Goal: Information Seeking & Learning: Check status

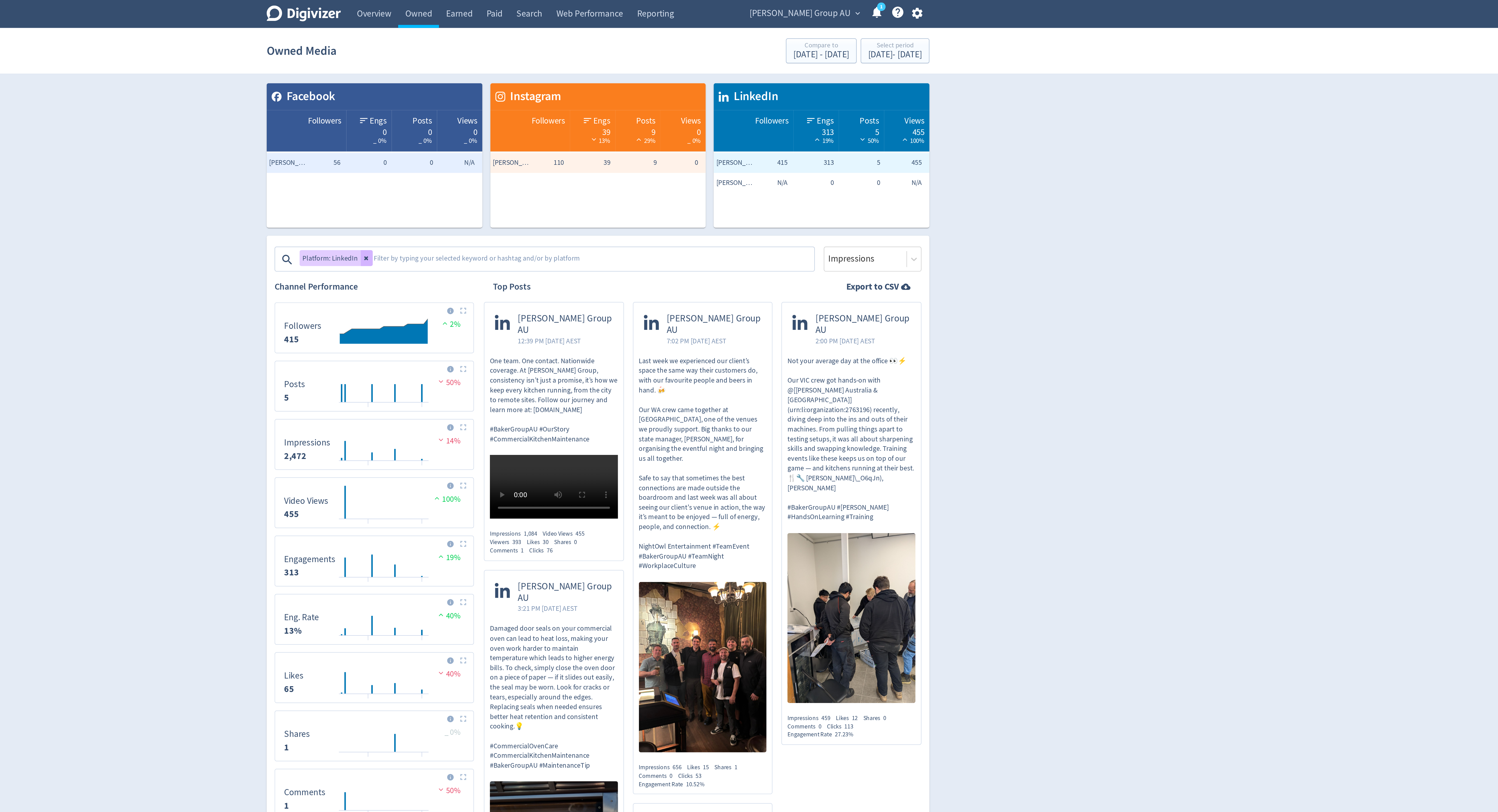
click at [864, 6] on span "[PERSON_NAME] Group AU" at bounding box center [852, 7] width 52 height 8
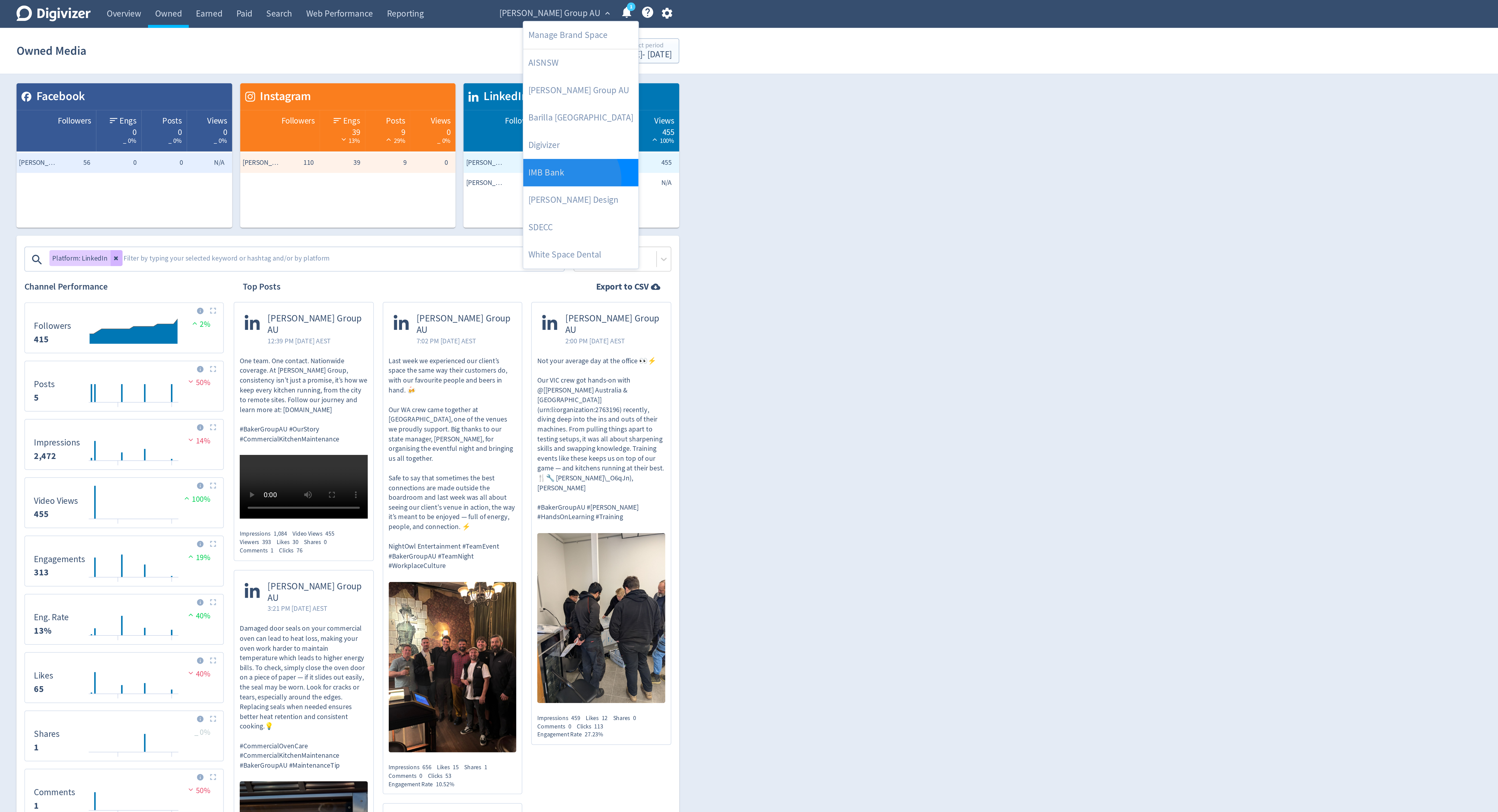
click at [862, 92] on link "IMB Bank" at bounding box center [868, 88] width 59 height 14
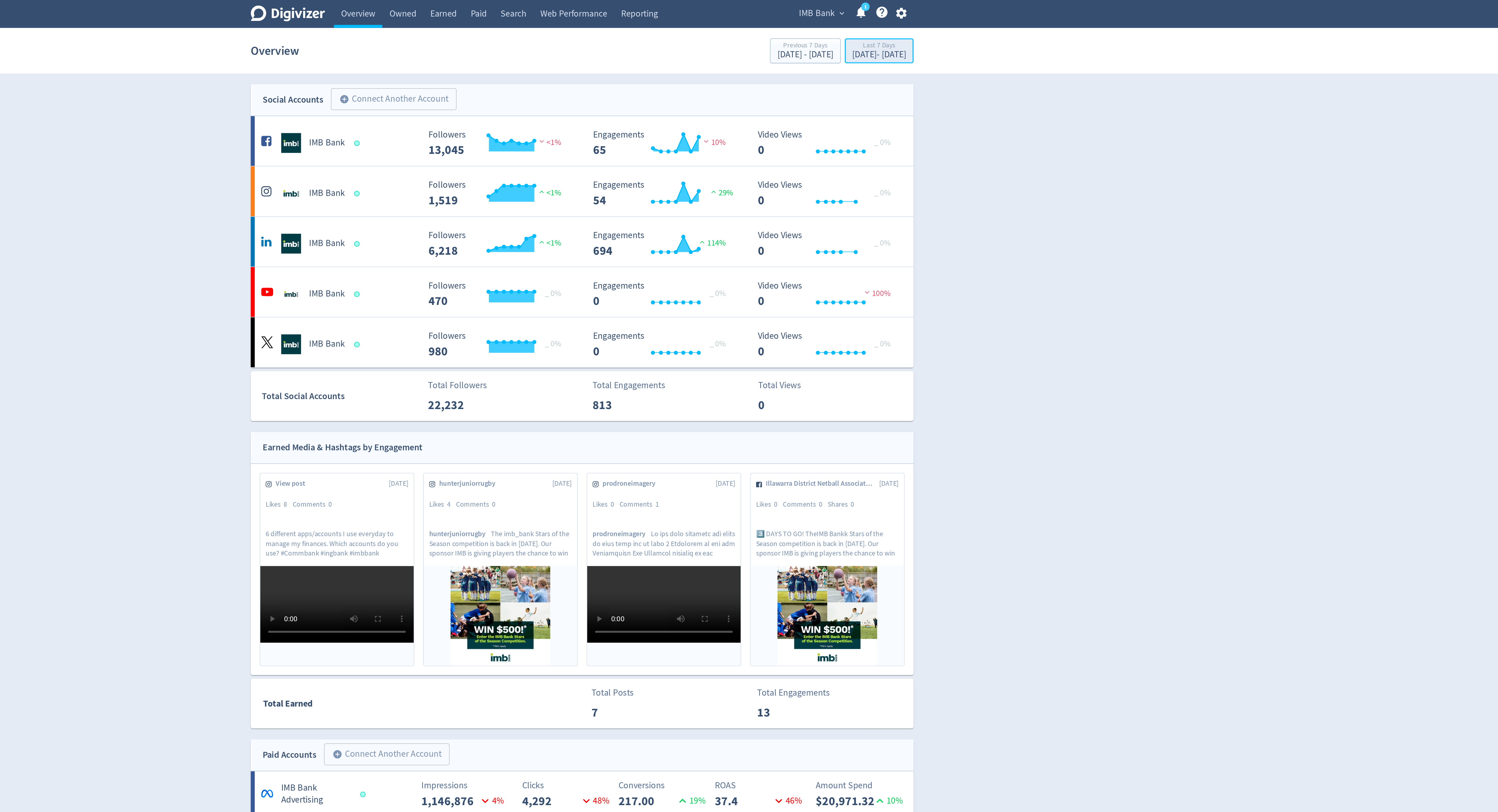
click at [894, 26] on div "Last 7 Days" at bounding box center [900, 23] width 27 height 4
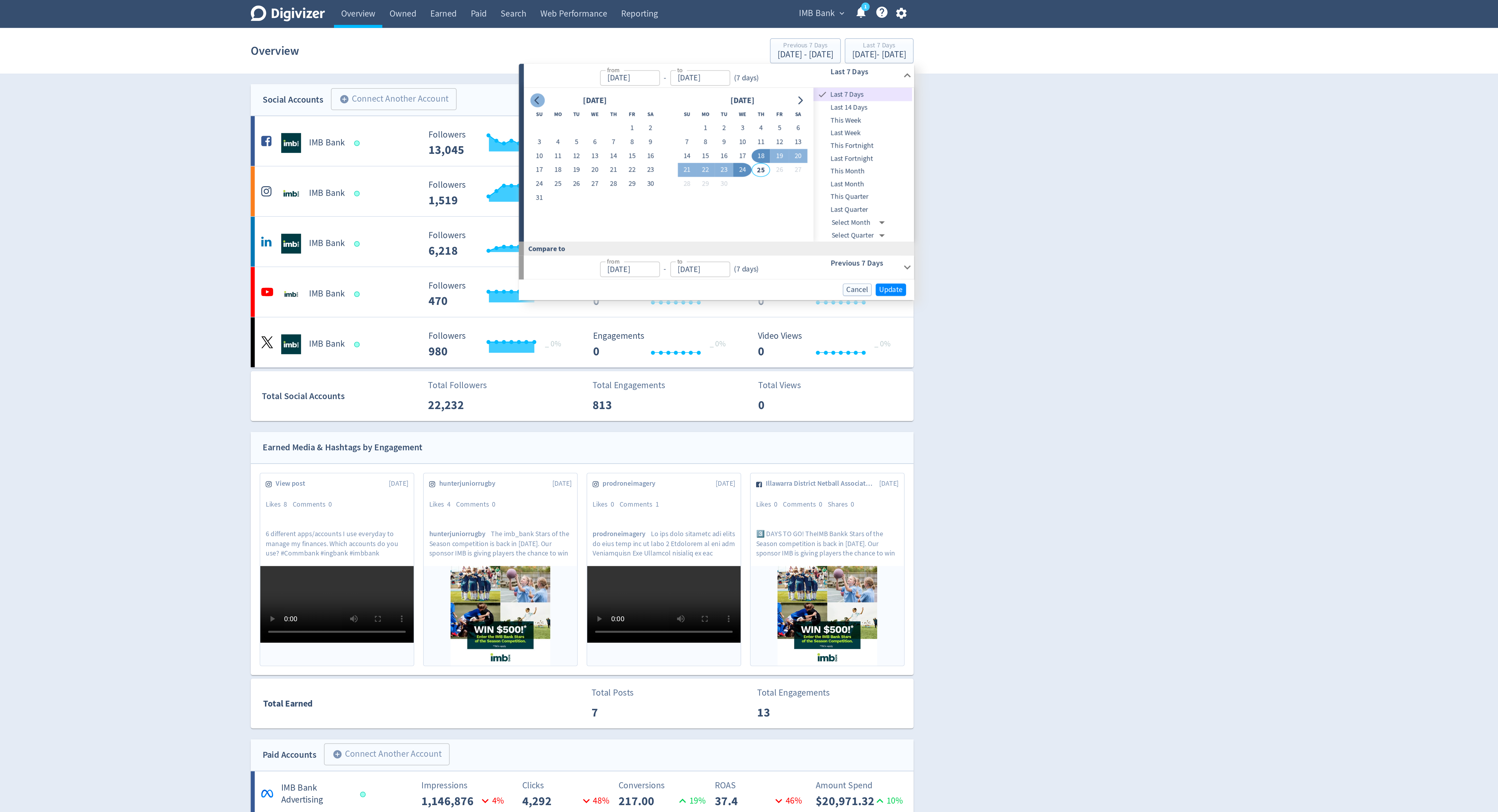
click at [729, 49] on button "Go to previous month" at bounding box center [726, 51] width 8 height 7
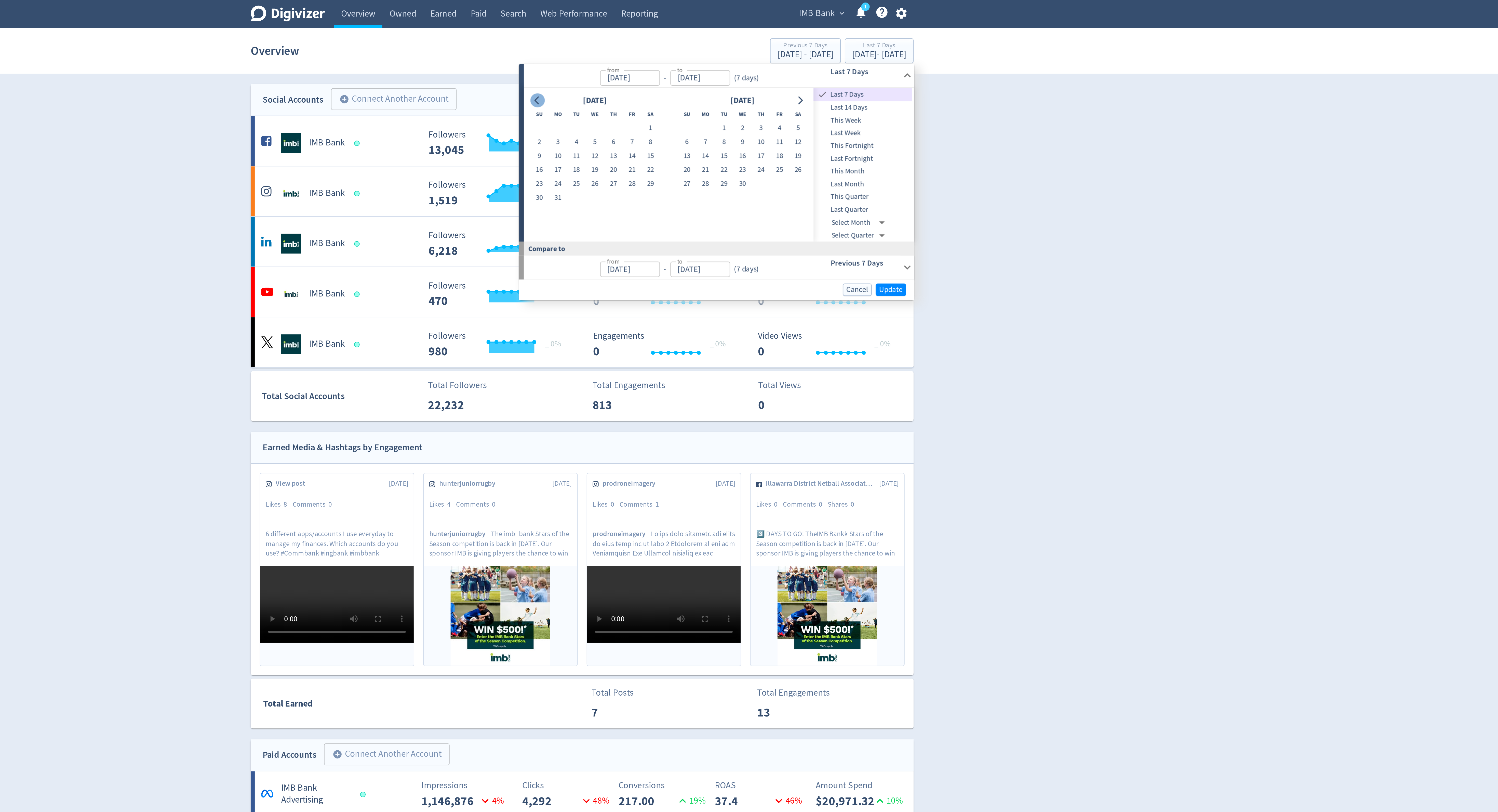
click at [729, 49] on button "Go to previous month" at bounding box center [726, 51] width 8 height 7
click at [755, 63] on button "1" at bounding box center [755, 65] width 9 height 7
type input "[DATE]"
click at [859, 52] on icon "Go to next month" at bounding box center [860, 51] width 4 height 4
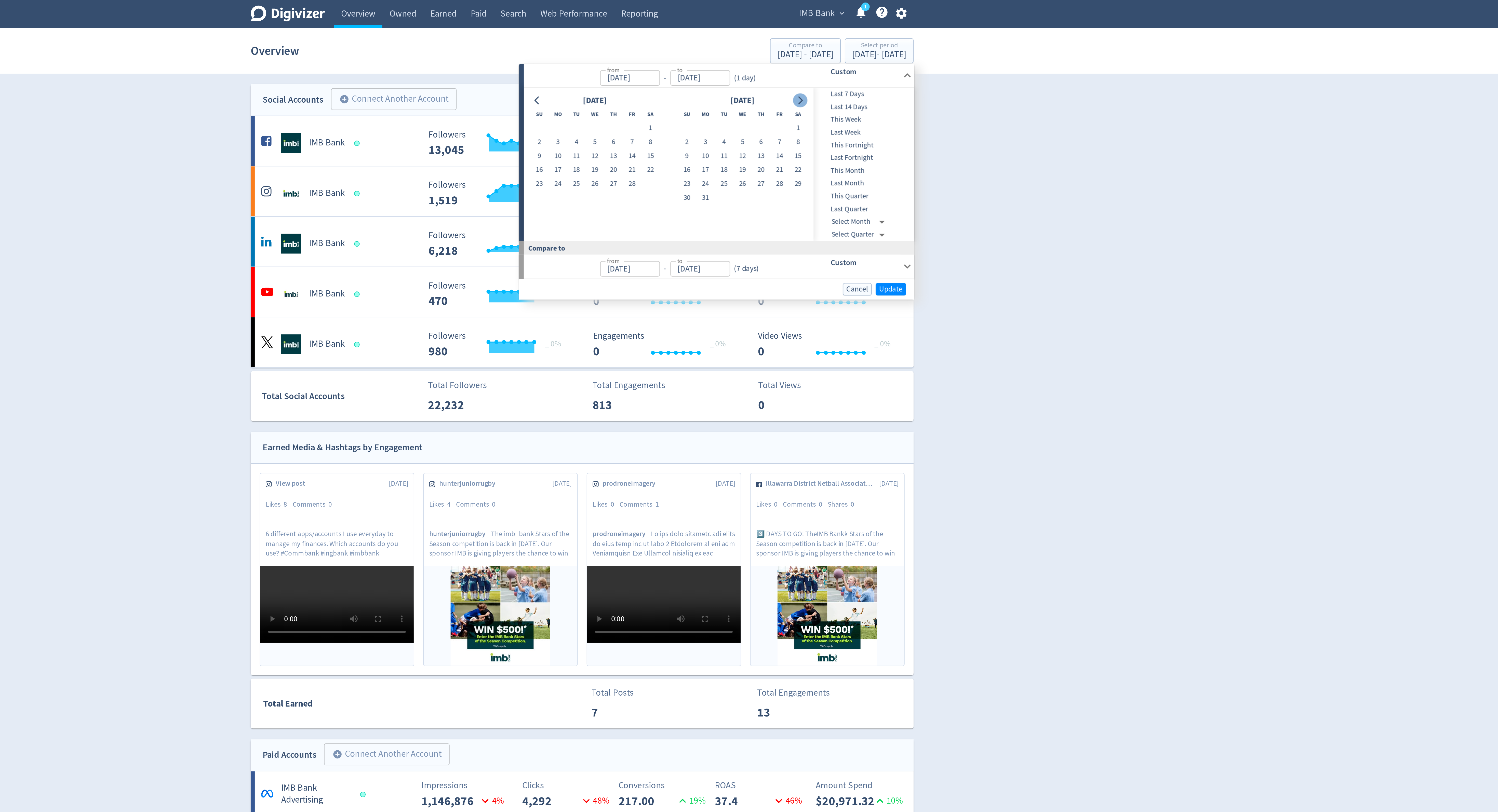
click at [859, 52] on icon "Go to next month" at bounding box center [860, 51] width 4 height 4
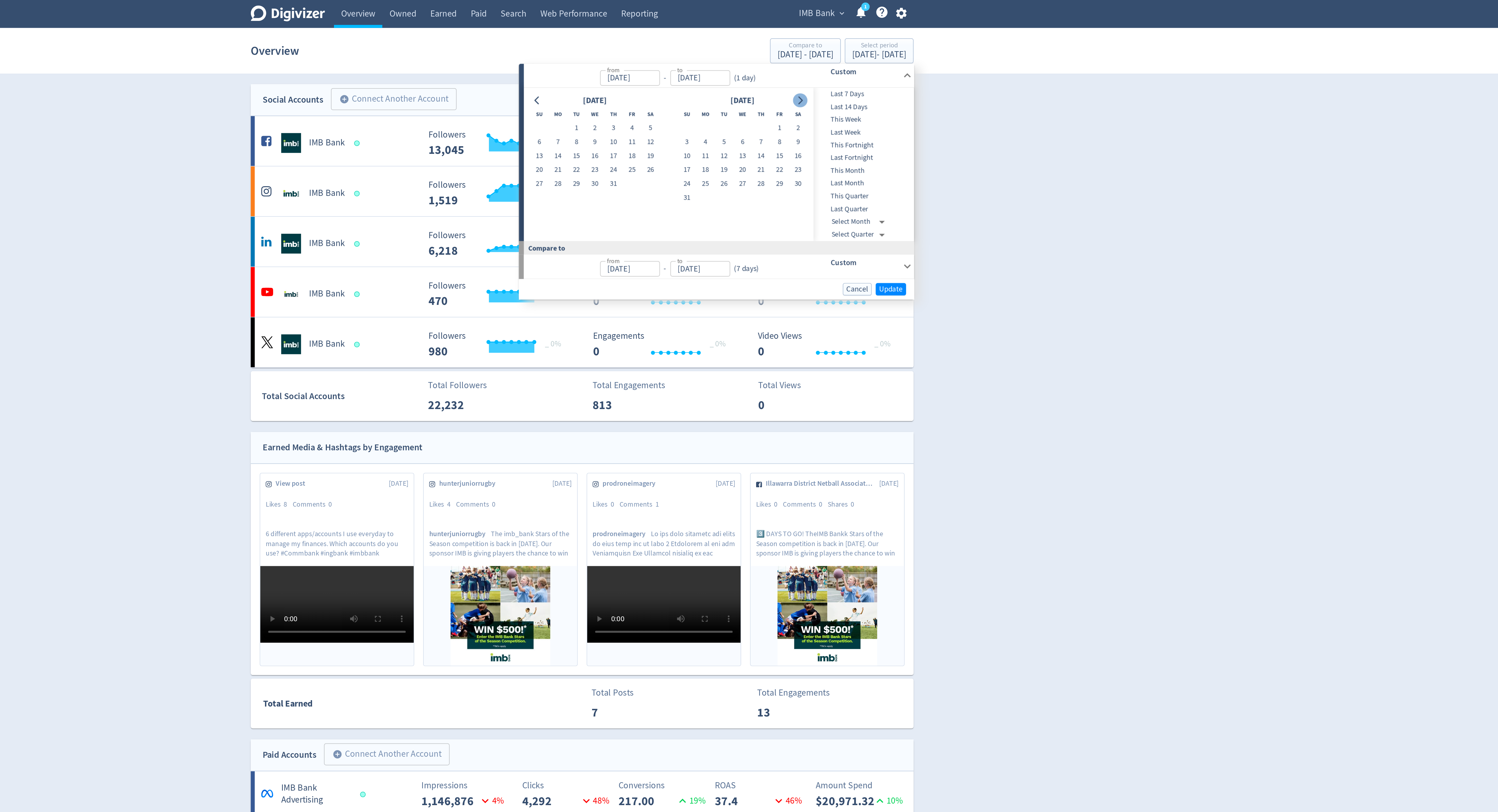
click at [859, 52] on icon "Go to next month" at bounding box center [860, 51] width 4 height 4
click at [723, 54] on button "Go to previous month" at bounding box center [726, 51] width 8 height 7
click at [725, 51] on icon "Go to previous month" at bounding box center [726, 51] width 2 height 4
click at [739, 93] on button "30" at bounding box center [737, 94] width 9 height 7
type input "[DATE]"
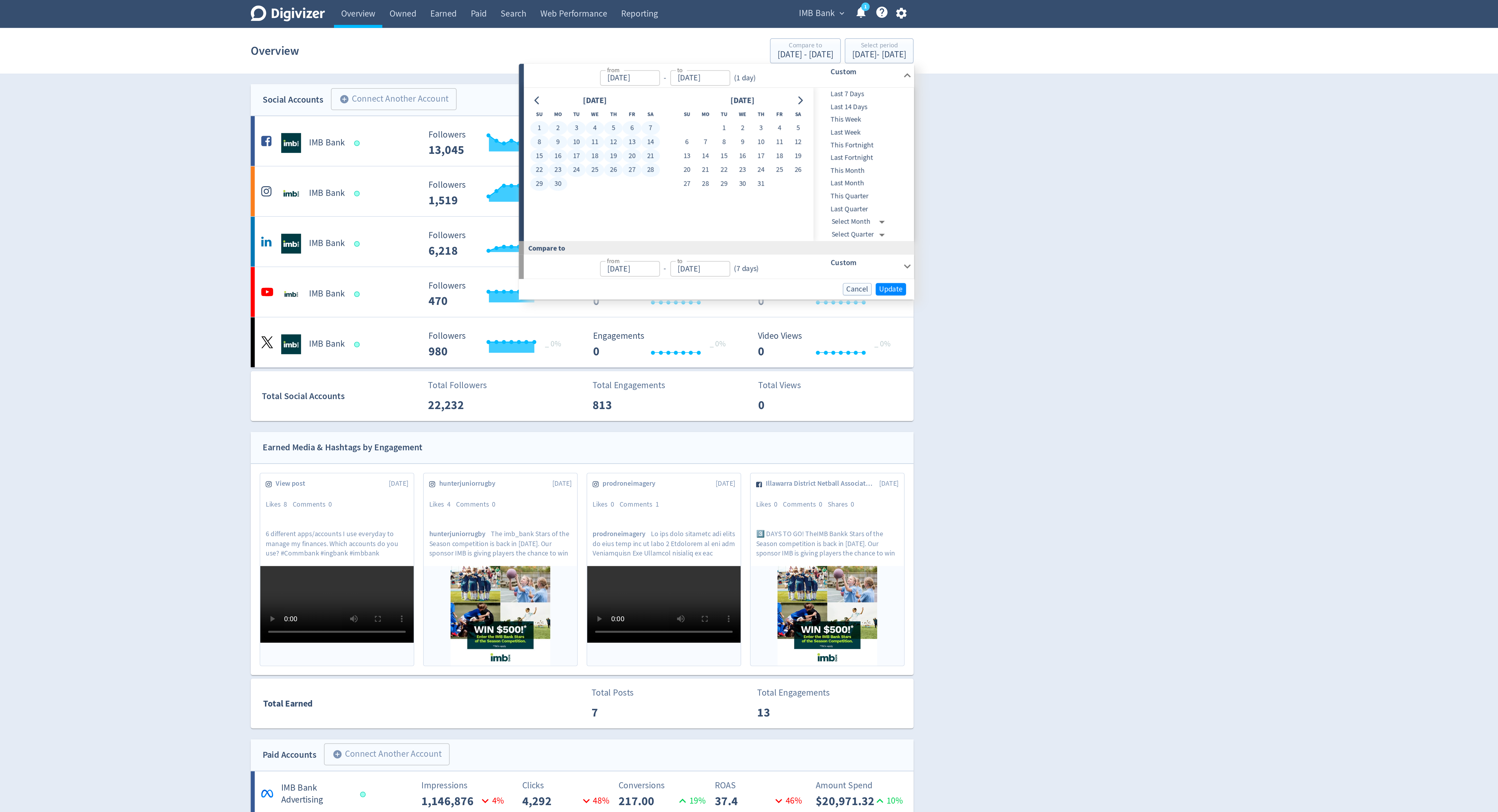
type input "[DATE]"
click at [907, 149] on span "Update" at bounding box center [907, 148] width 12 height 4
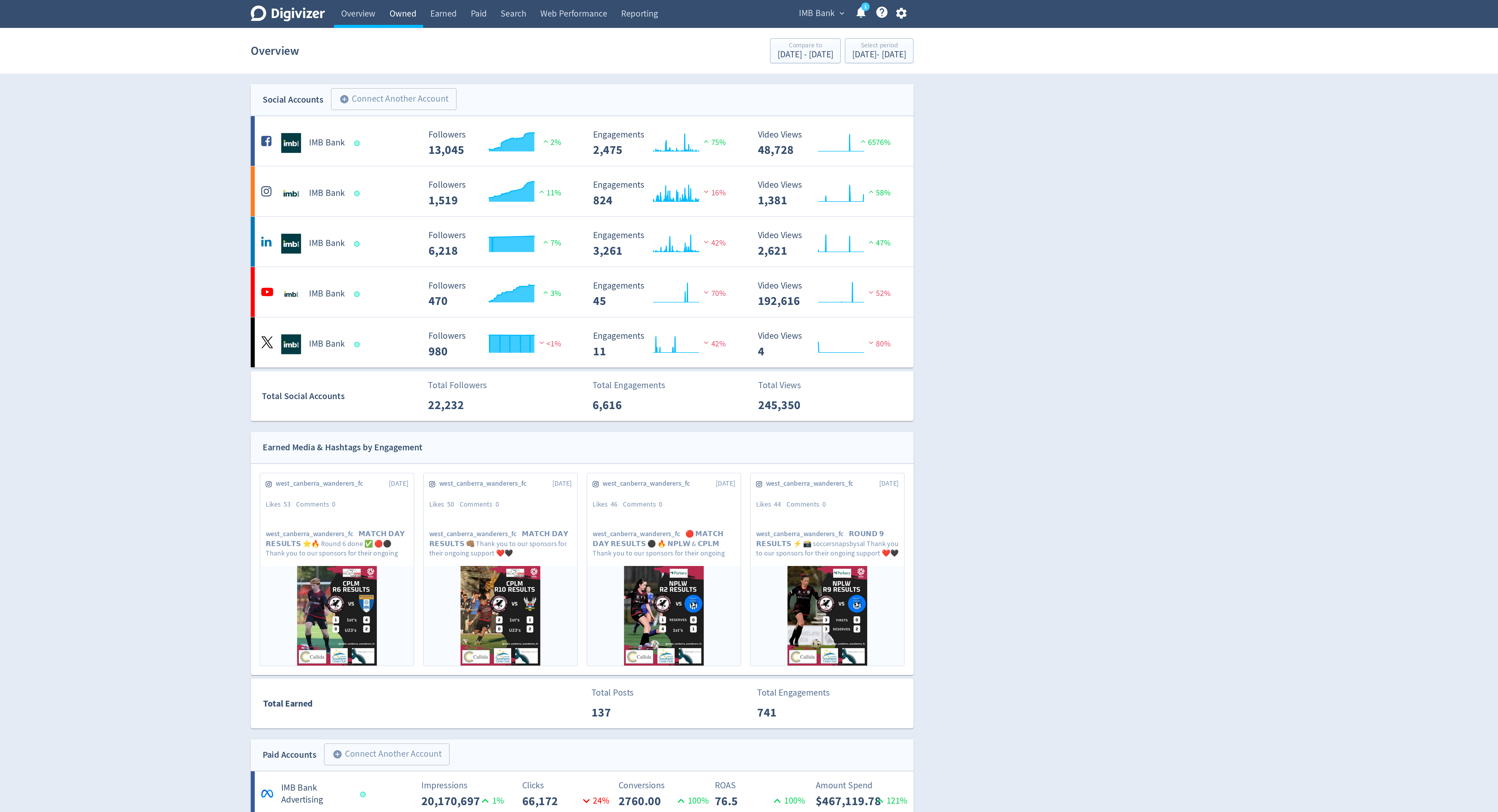
click at [659, 8] on link "Owned" at bounding box center [657, 7] width 21 height 15
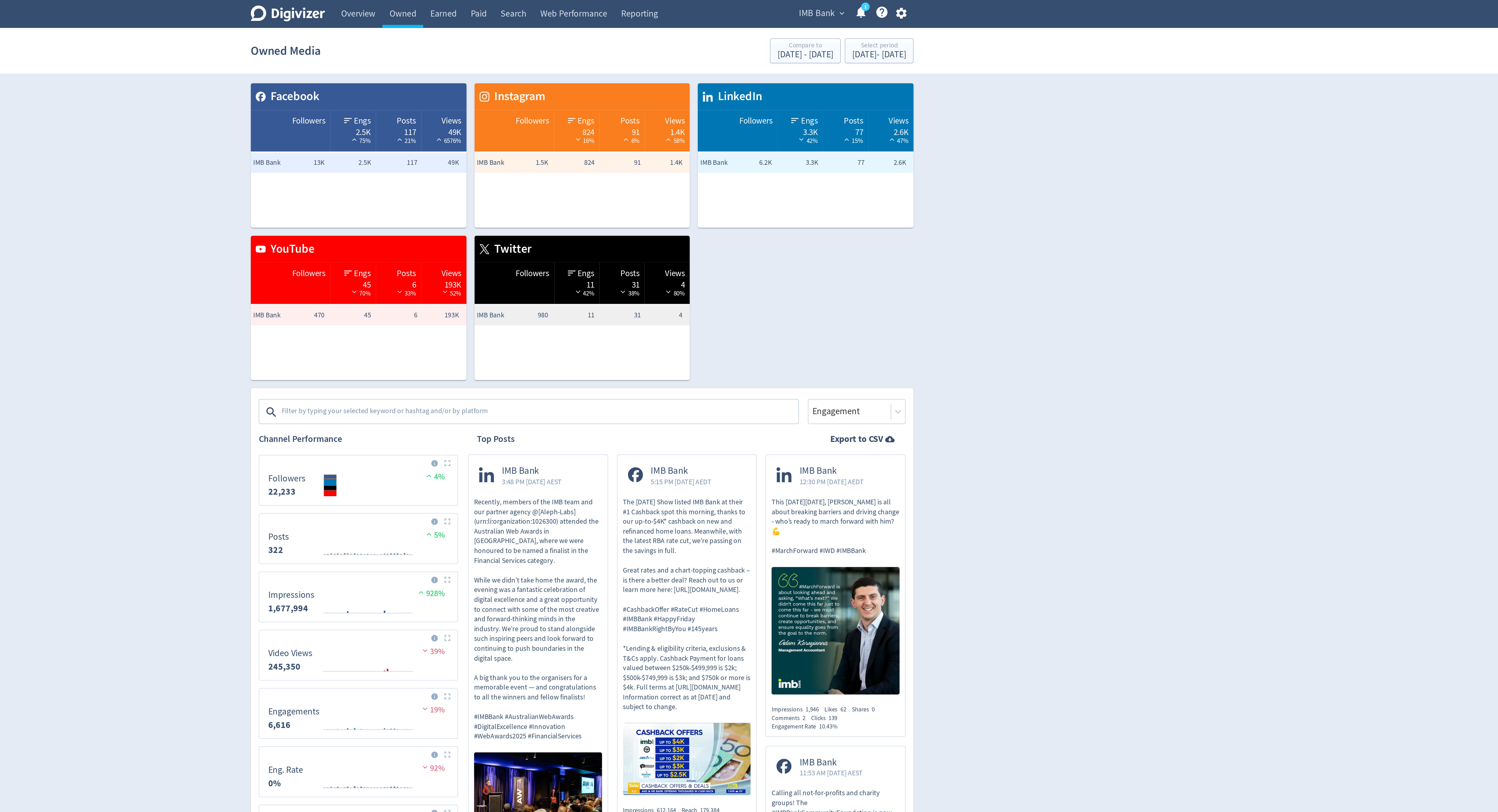
click at [669, 211] on textarea at bounding box center [727, 211] width 264 height 10
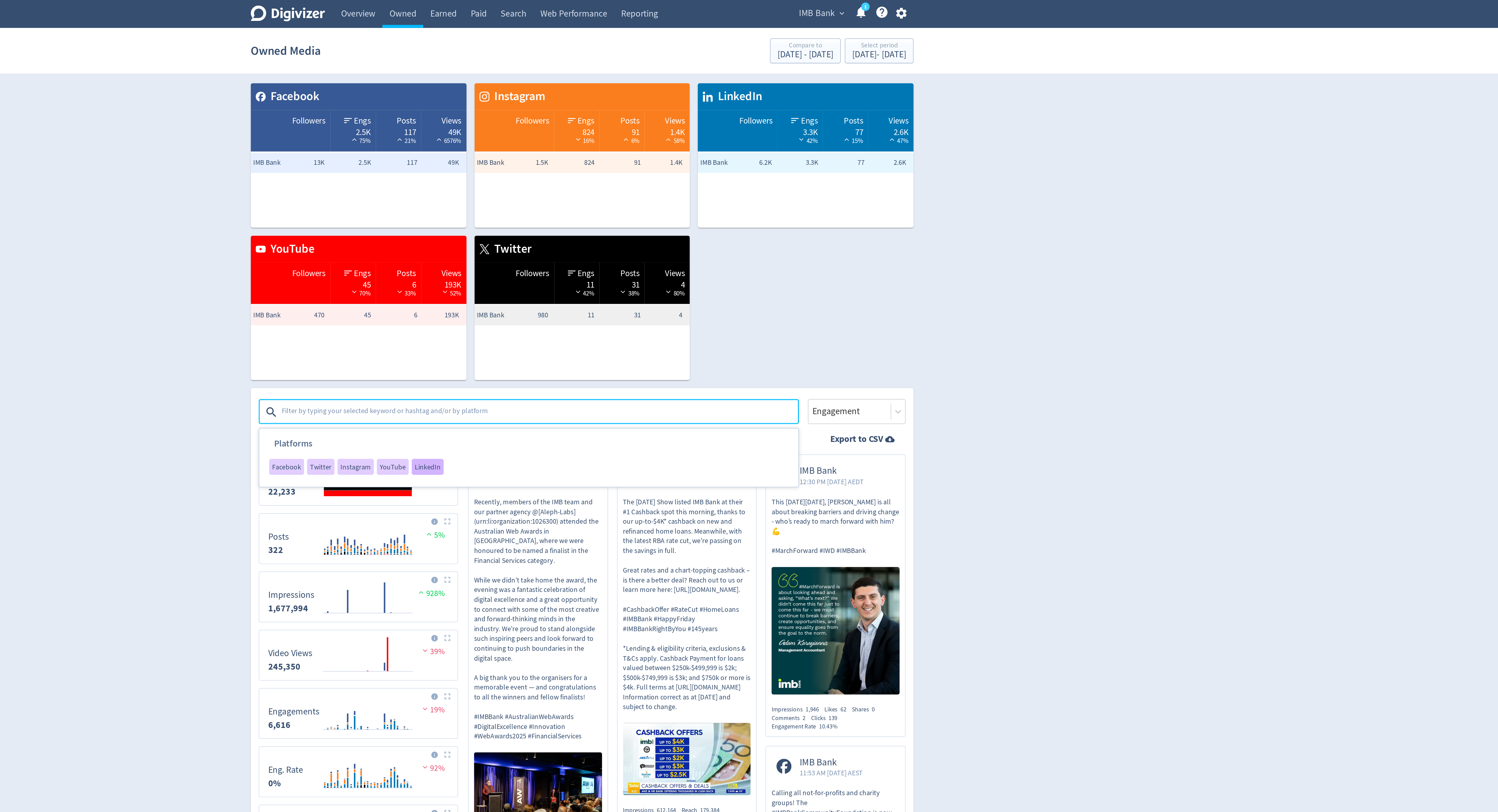
click at [670, 240] on span "LinkedIn" at bounding box center [670, 238] width 13 height 3
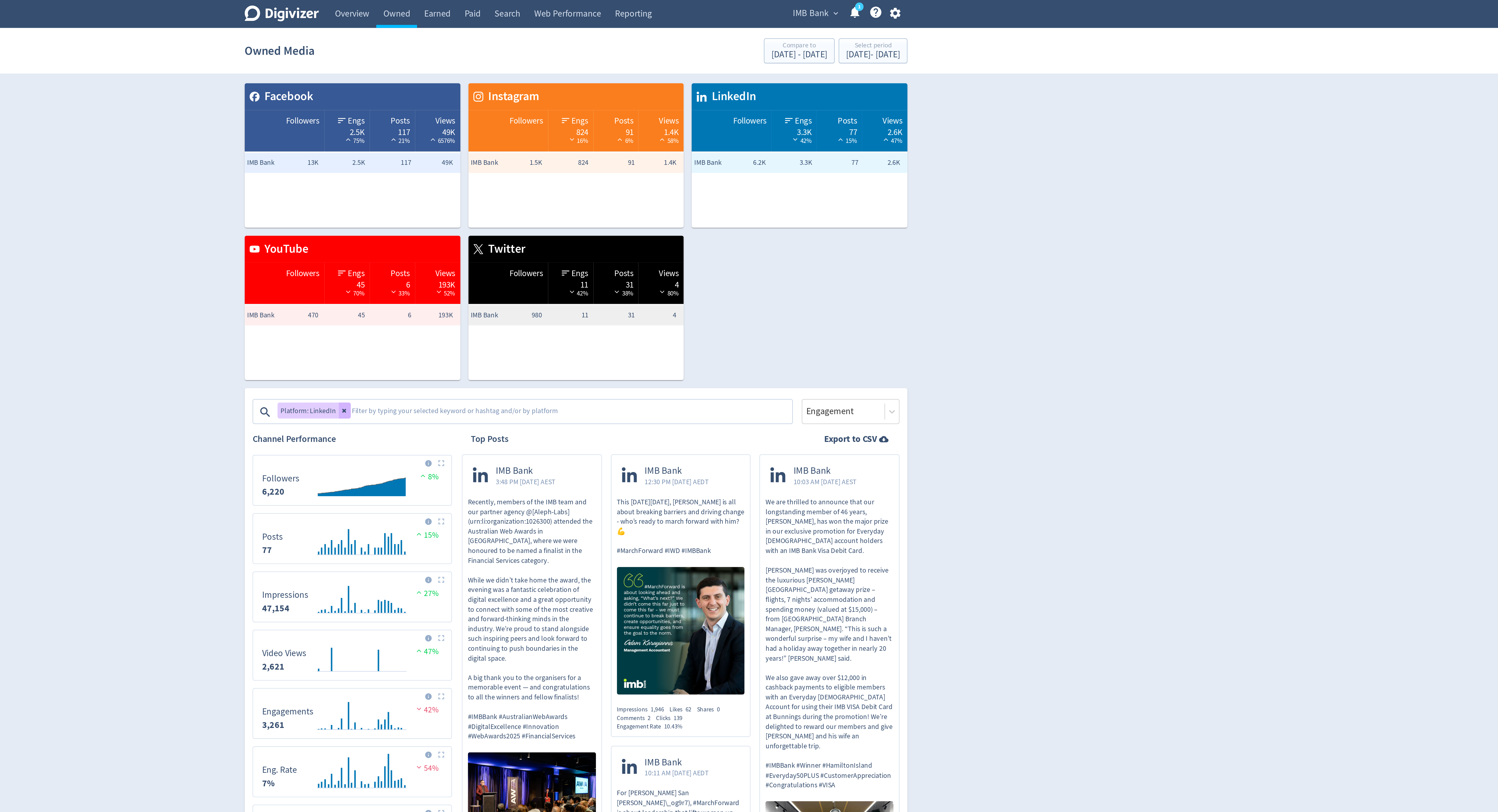
click at [875, 4] on span "IMB Bank" at bounding box center [869, 7] width 19 height 8
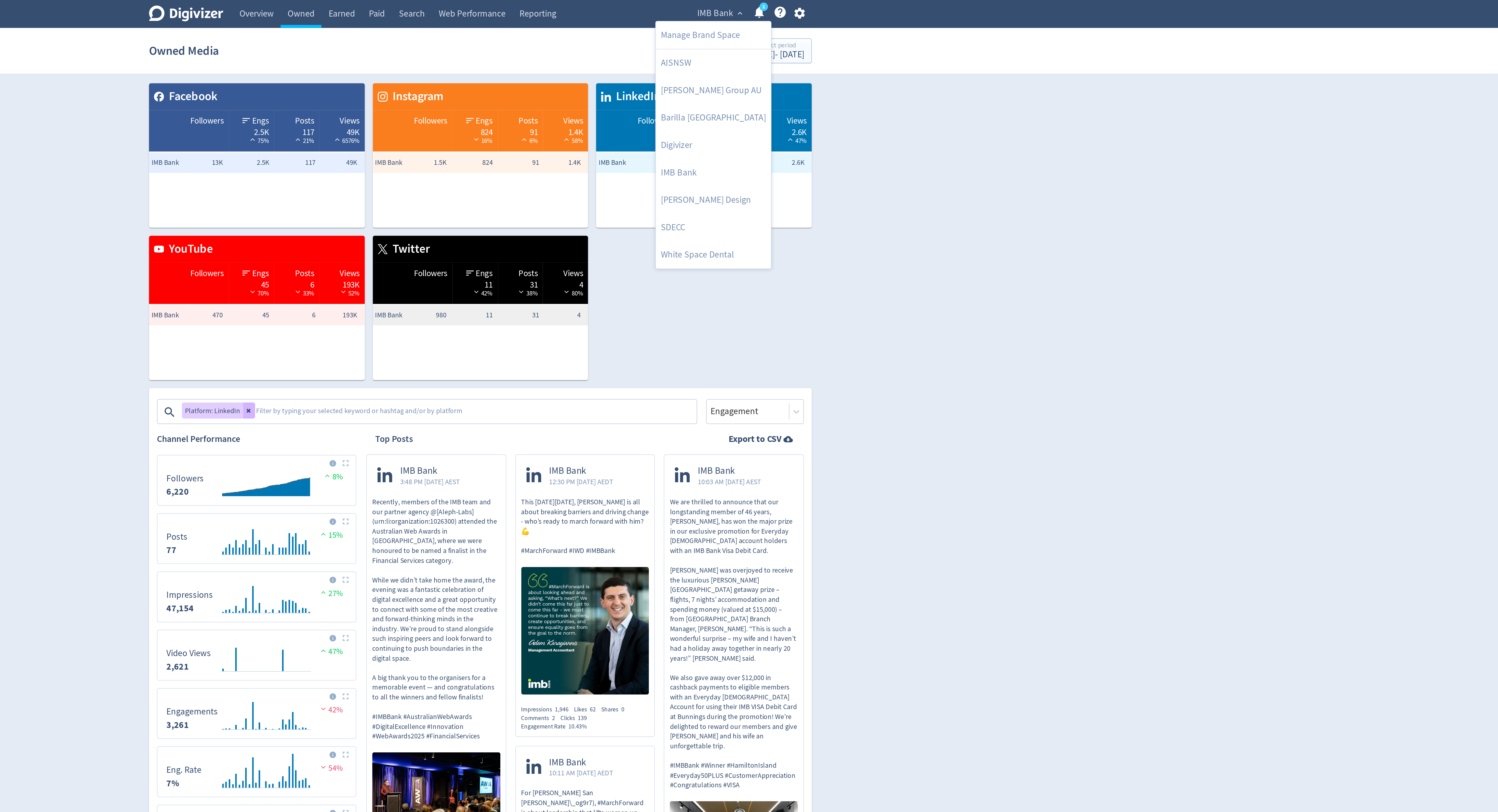
click at [984, 65] on div at bounding box center [749, 406] width 1498 height 812
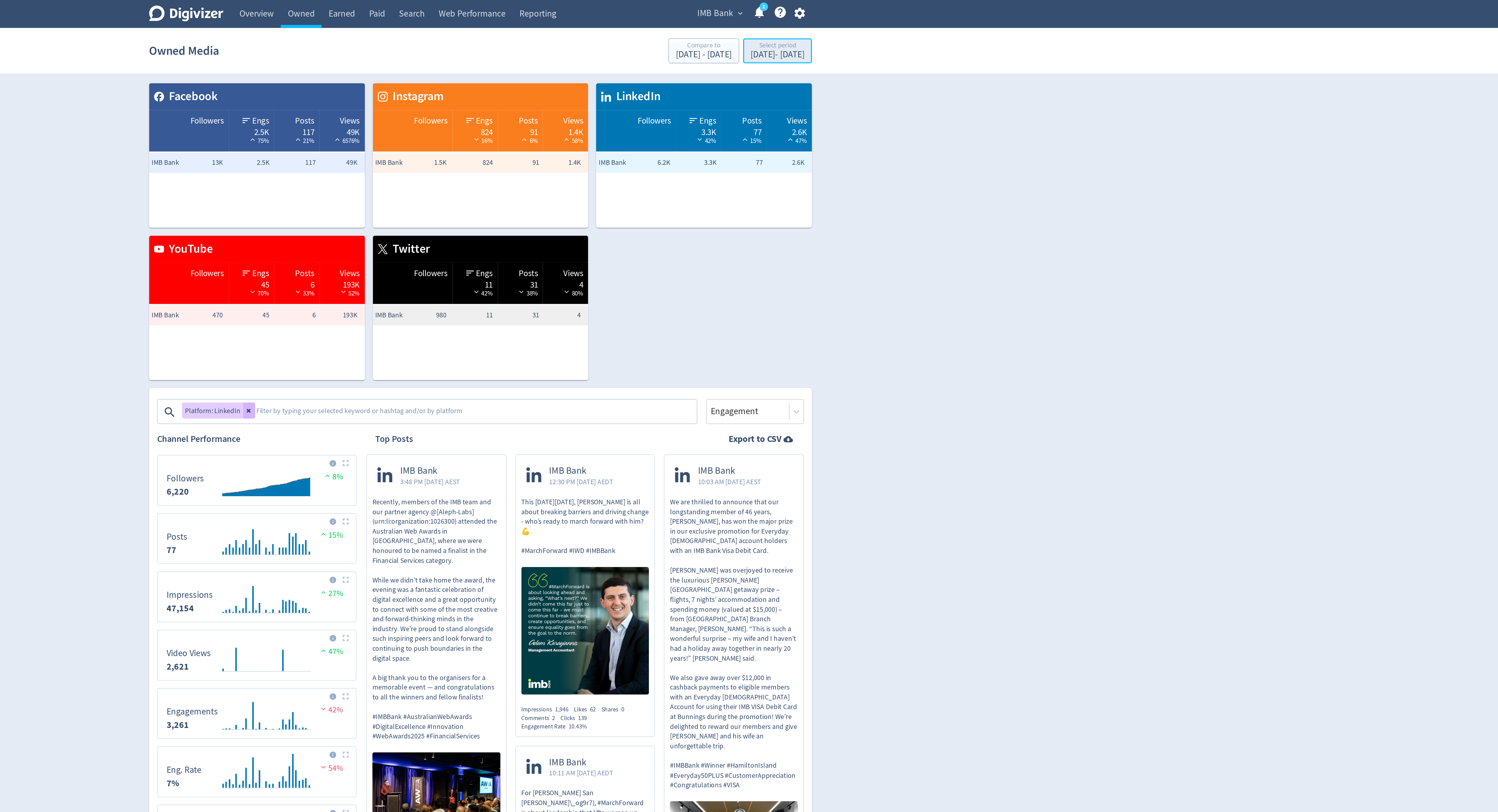
click at [903, 30] on div "[DATE] - [DATE]" at bounding box center [900, 28] width 27 height 5
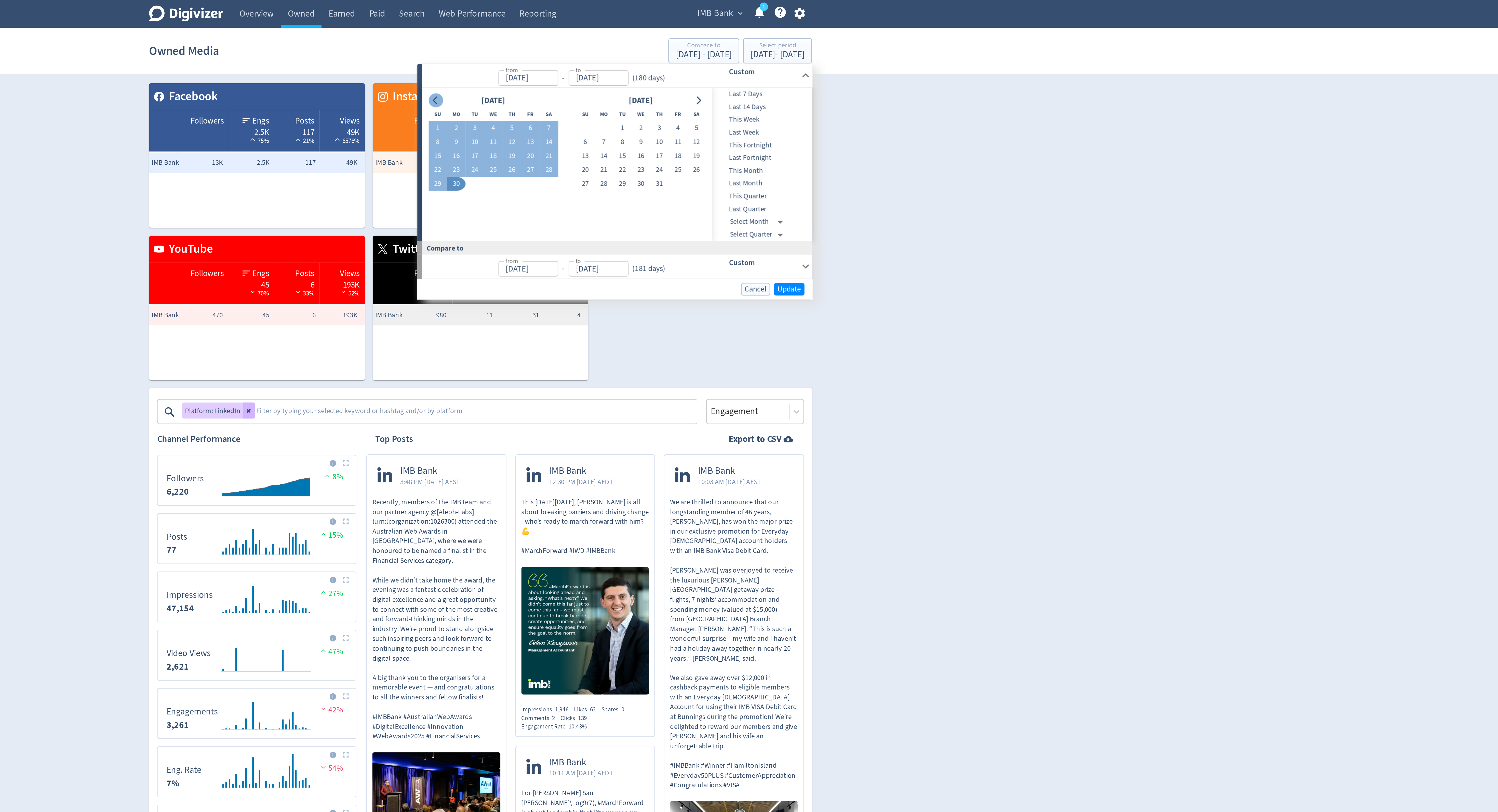
click at [726, 50] on icon "Go to previous month" at bounding box center [726, 51] width 4 height 4
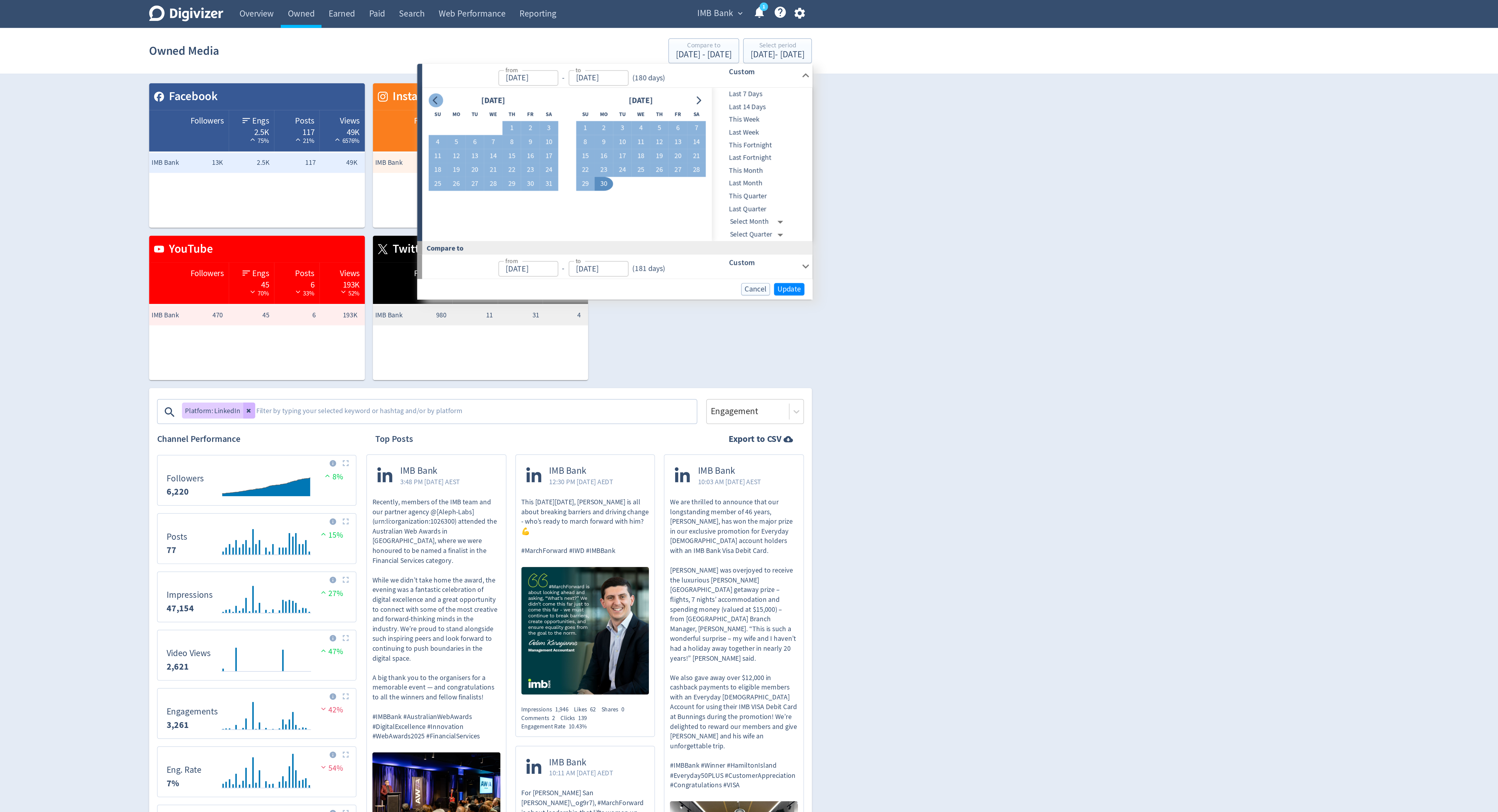
click at [726, 50] on icon "Go to previous month" at bounding box center [726, 51] width 4 height 4
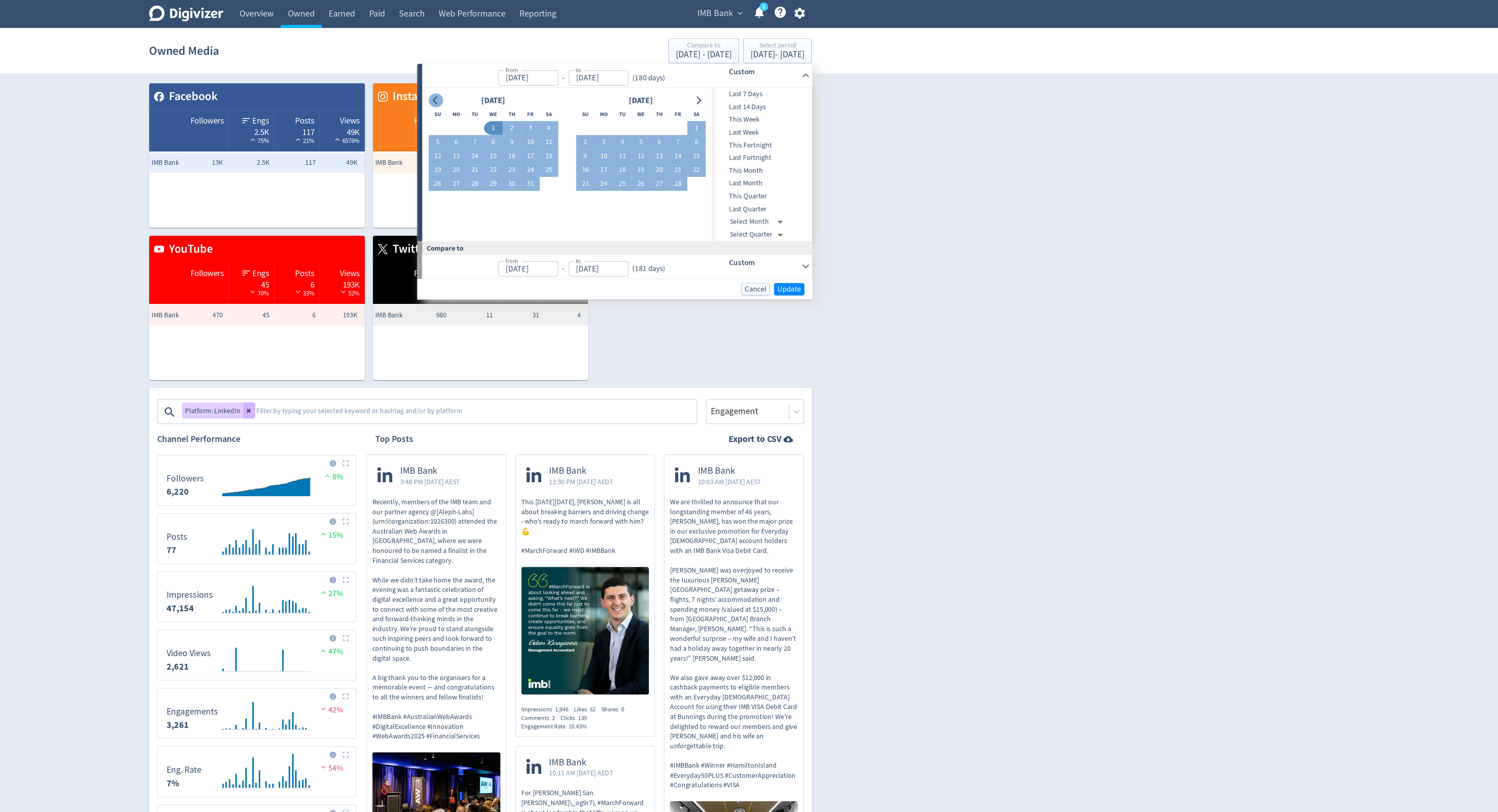
click at [726, 50] on icon "Go to previous month" at bounding box center [726, 51] width 4 height 4
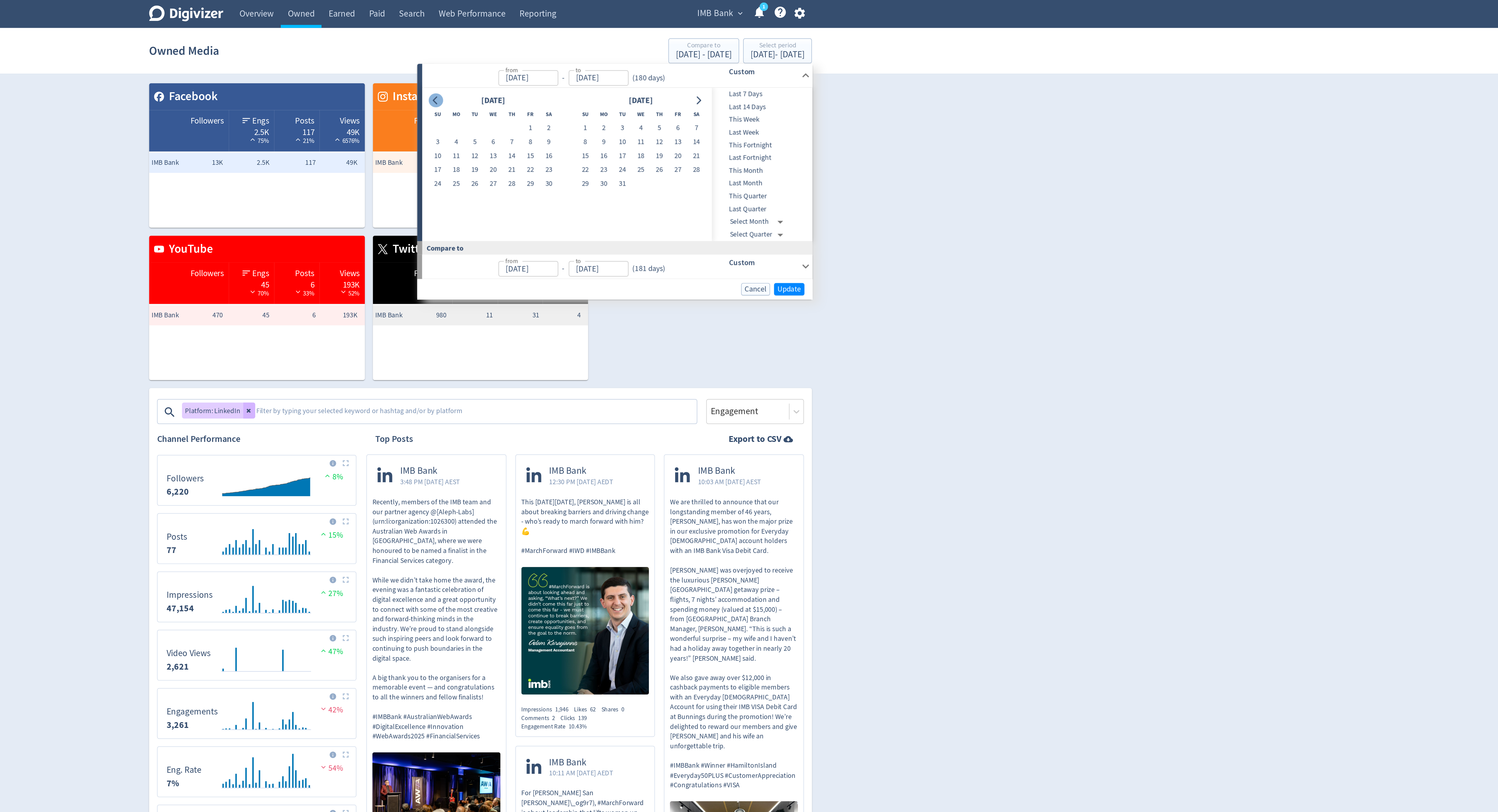
click at [726, 50] on icon "Go to previous month" at bounding box center [726, 51] width 4 height 4
click at [862, 49] on button "Go to next month" at bounding box center [860, 51] width 8 height 7
click at [767, 86] on button "26" at bounding box center [765, 87] width 9 height 7
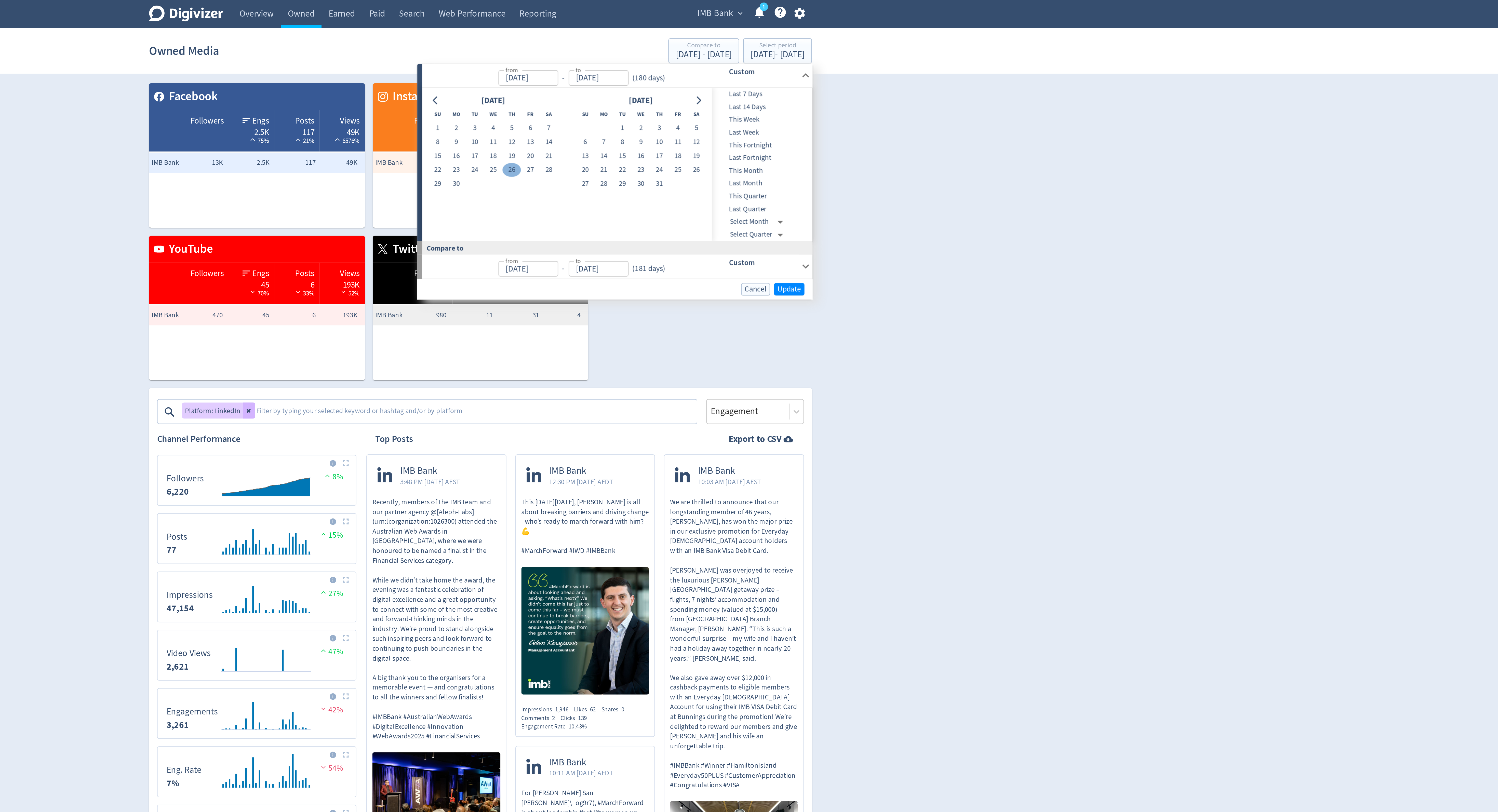
type input "[DATE]"
click at [858, 49] on button "Go to next month" at bounding box center [860, 51] width 8 height 7
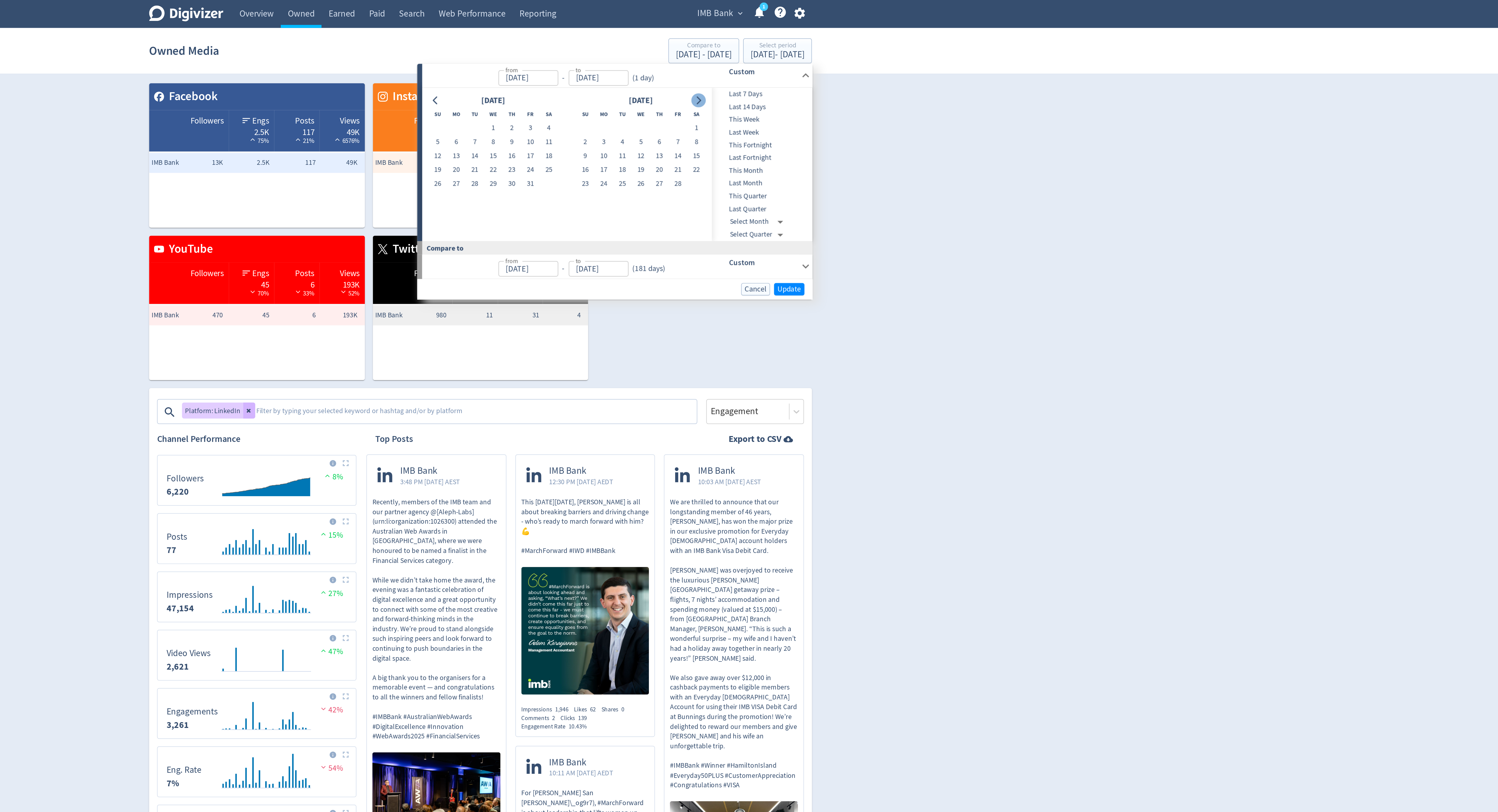
click at [858, 49] on button "Go to next month" at bounding box center [860, 51] width 8 height 7
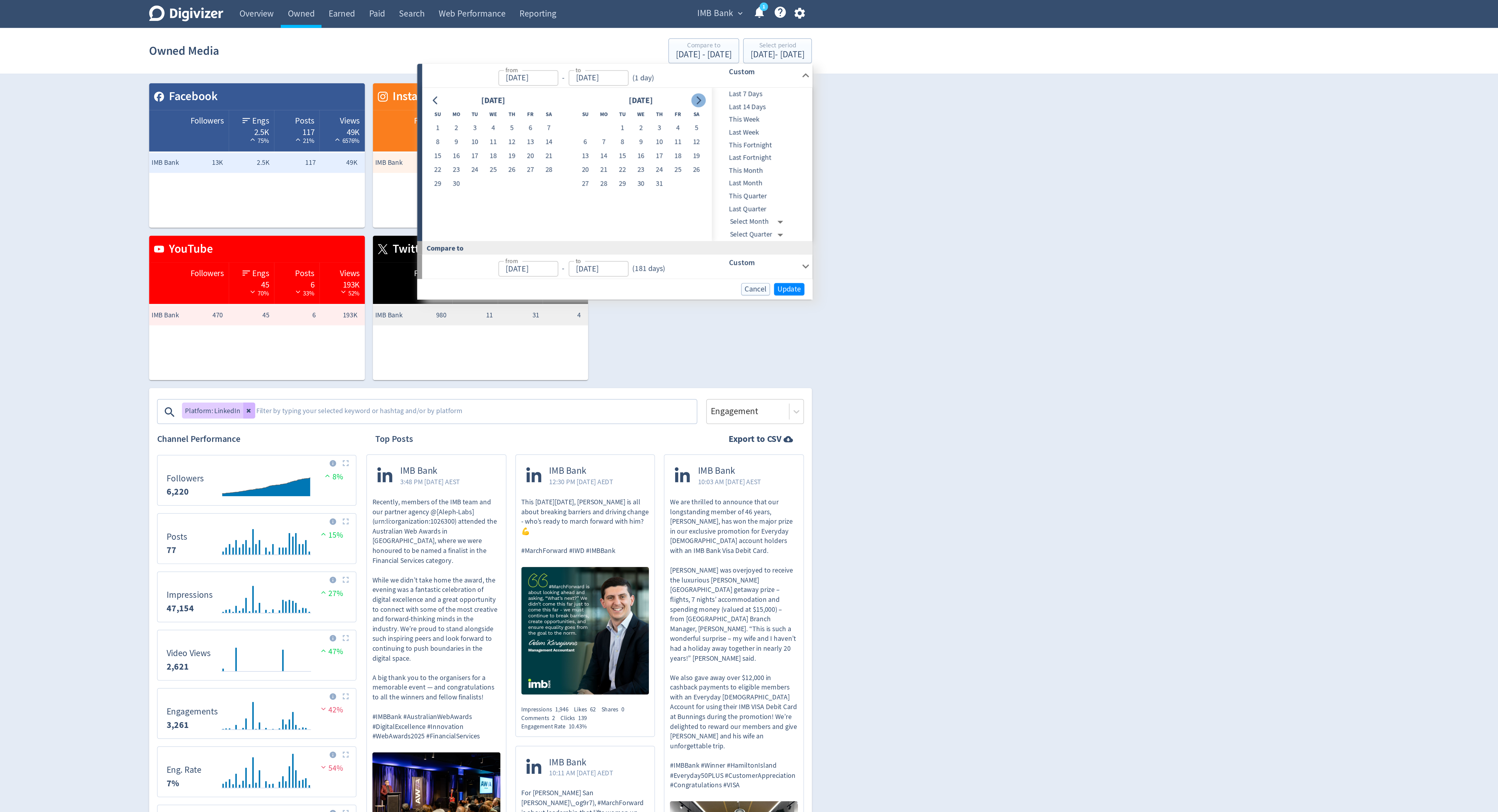
click at [858, 49] on button "Go to next month" at bounding box center [860, 51] width 8 height 7
click at [832, 85] on button "24" at bounding box center [831, 87] width 9 height 7
type input "[DATE]"
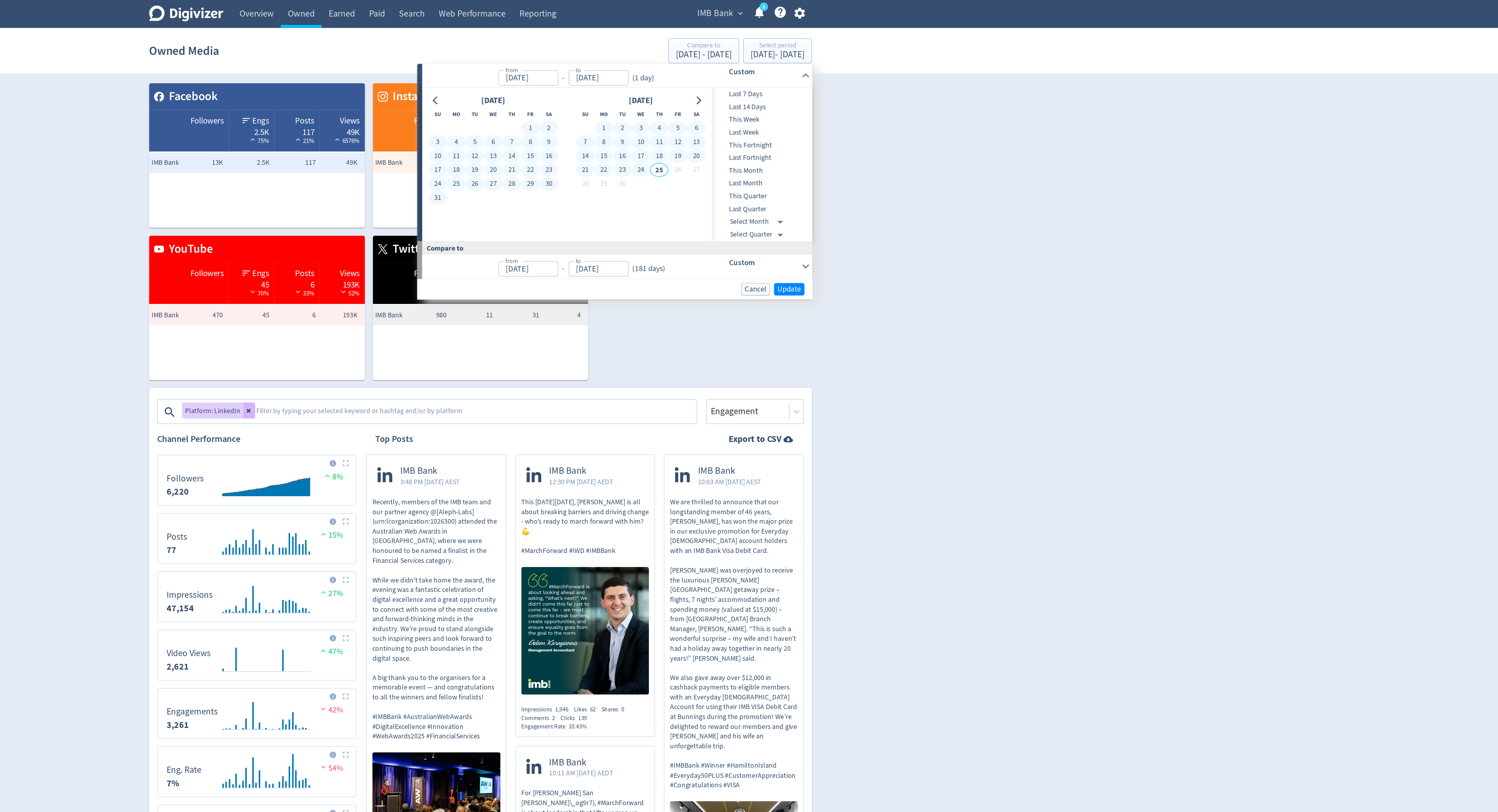
type input "[DATE]"
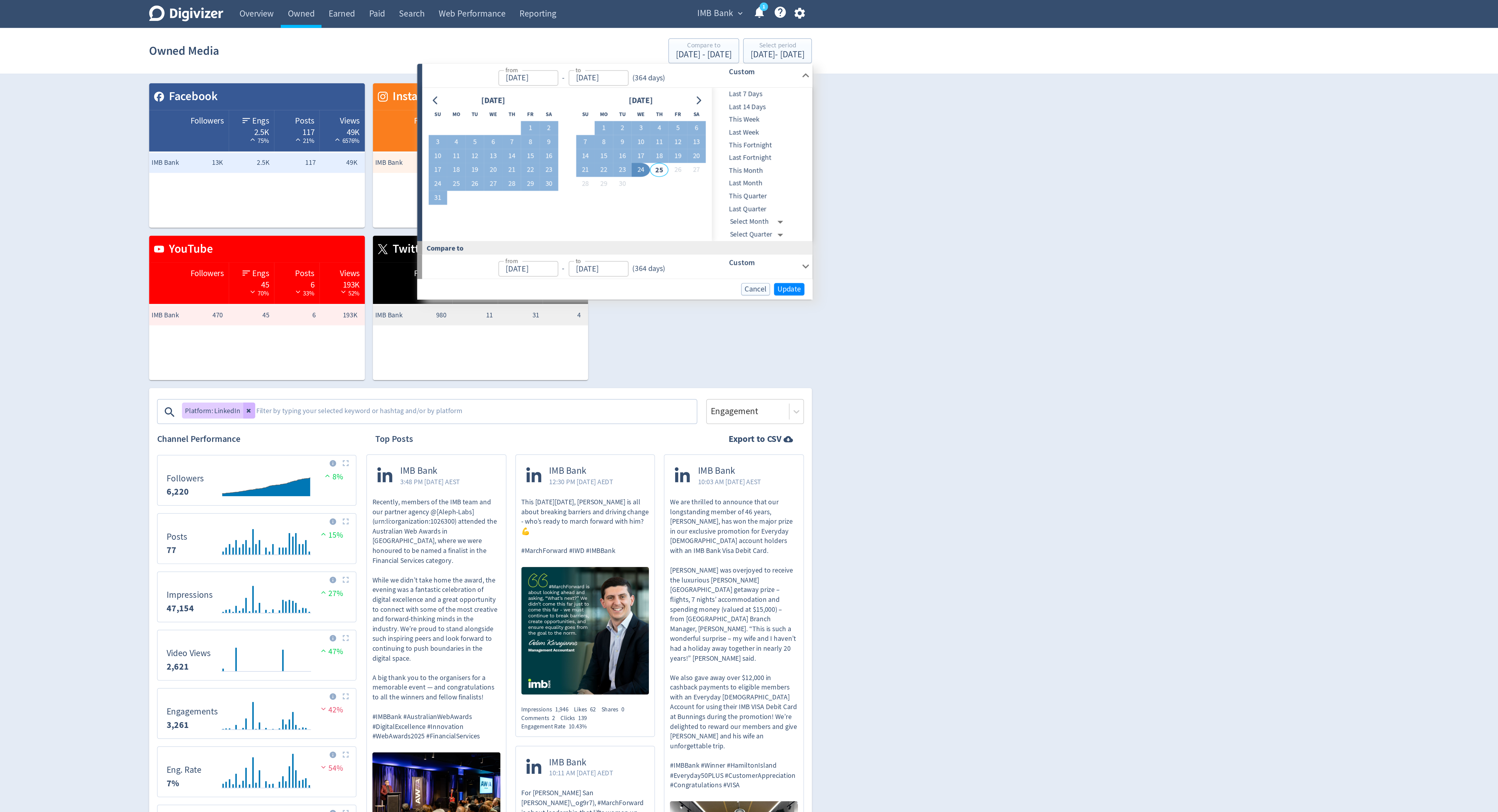
click at [907, 152] on div "Cancel Update" at bounding box center [817, 148] width 202 height 10
click at [907, 151] on button "Update" at bounding box center [907, 148] width 16 height 6
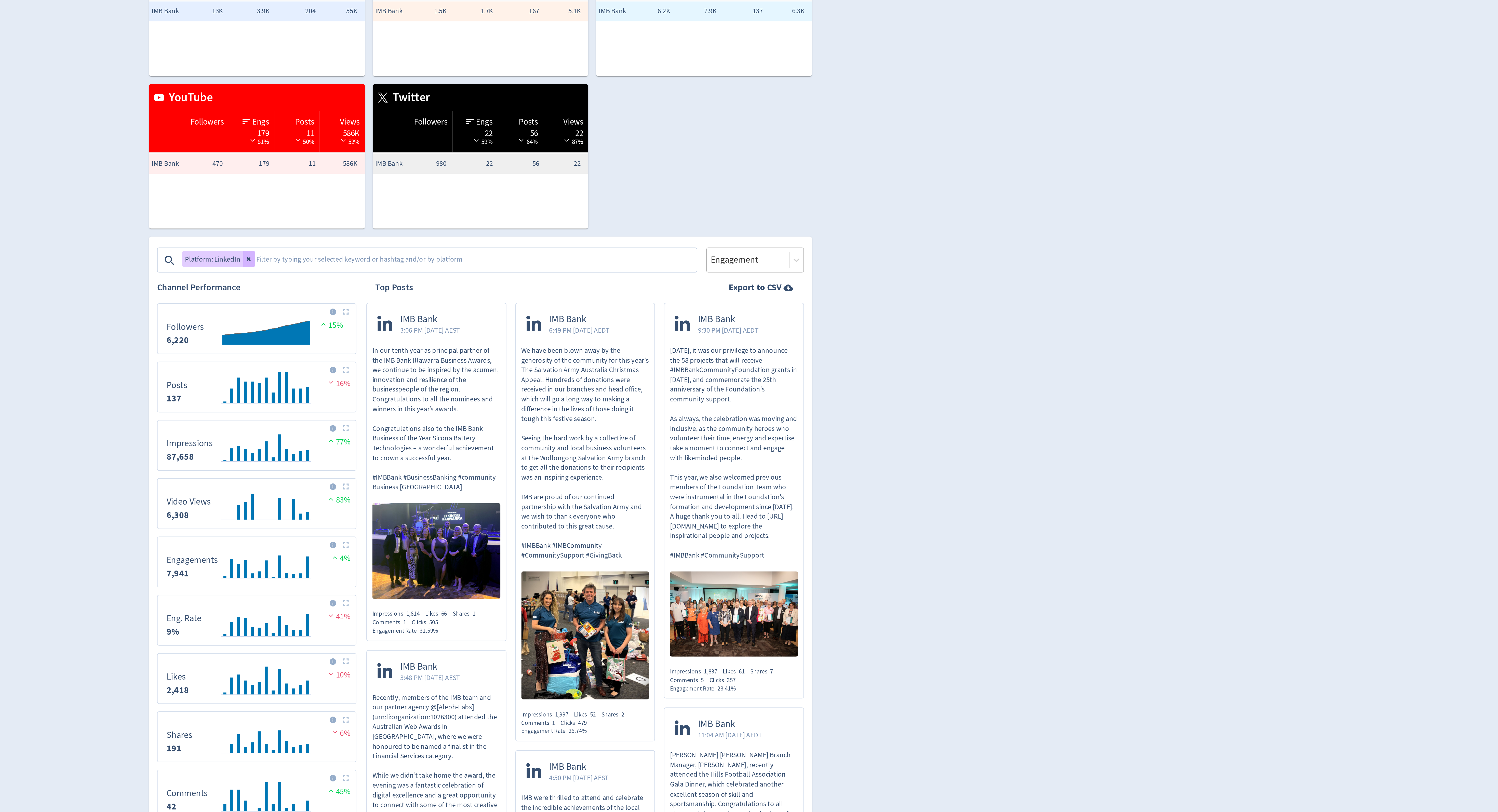
click at [893, 213] on div at bounding box center [886, 210] width 39 height 8
click at [891, 224] on div "Impressions" at bounding box center [889, 225] width 50 height 10
